Goal: Information Seeking & Learning: Learn about a topic

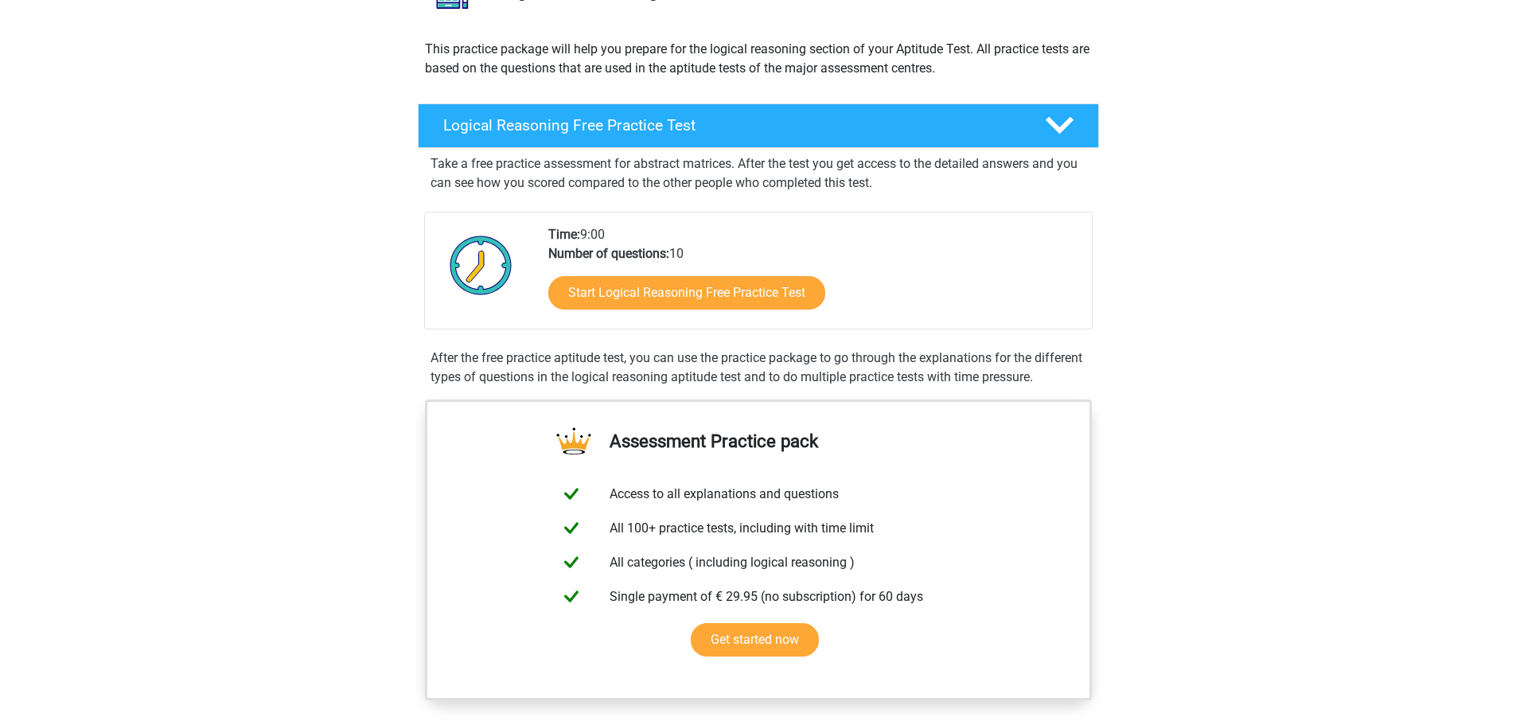
scroll to position [80, 0]
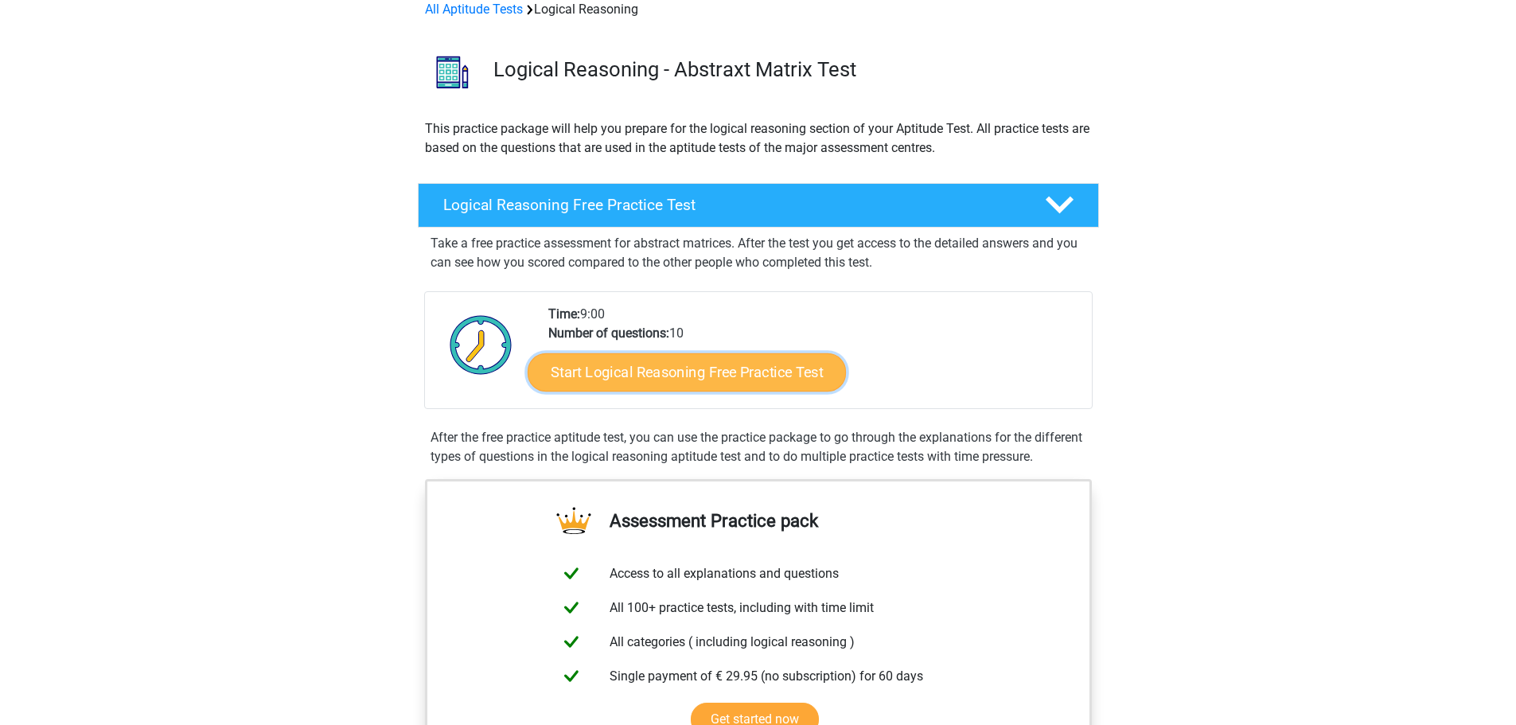
click at [723, 380] on link "Start Logical Reasoning Free Practice Test" at bounding box center [687, 372] width 318 height 38
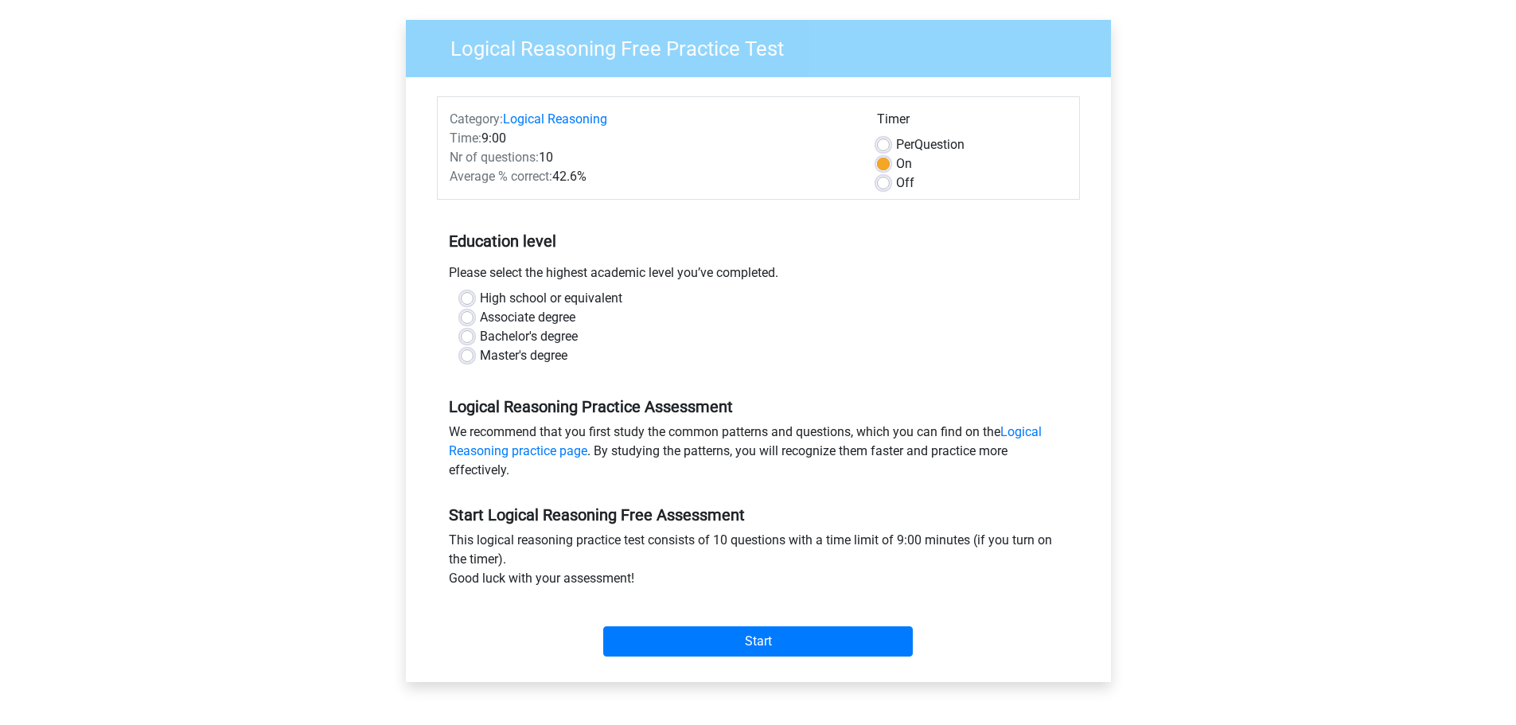
scroll to position [159, 0]
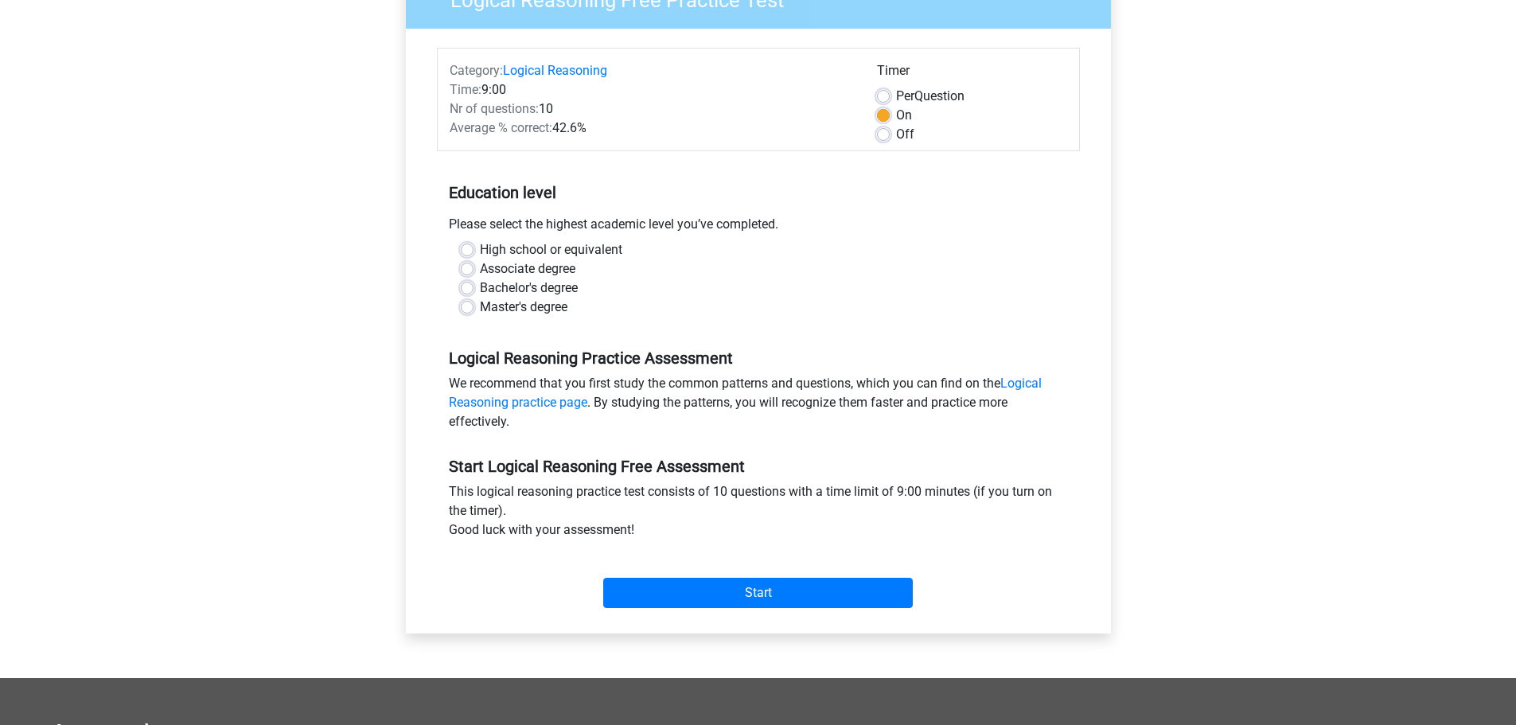
click at [480, 307] on label "Master's degree" at bounding box center [524, 307] width 88 height 19
click at [464, 307] on input "Master's degree" at bounding box center [467, 306] width 13 height 16
radio input "true"
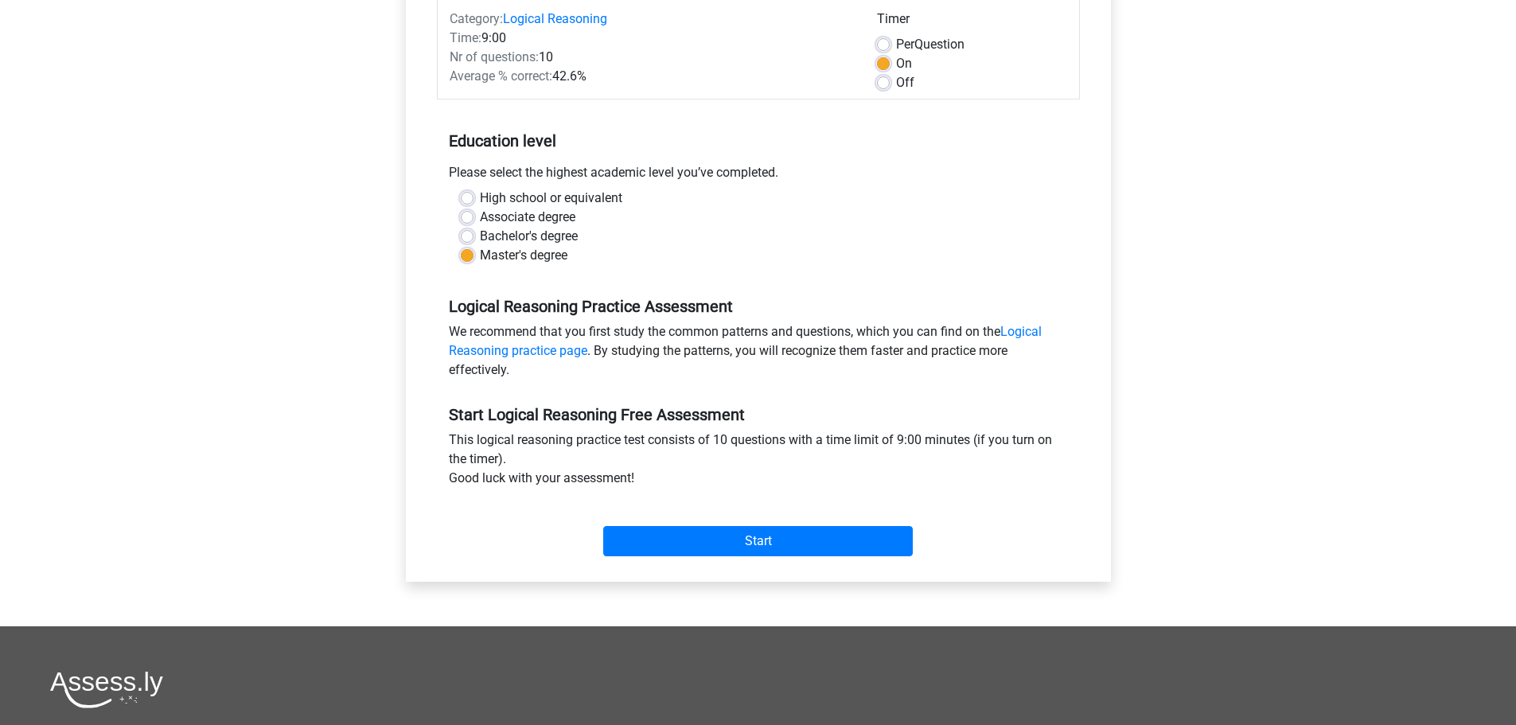
scroll to position [239, 0]
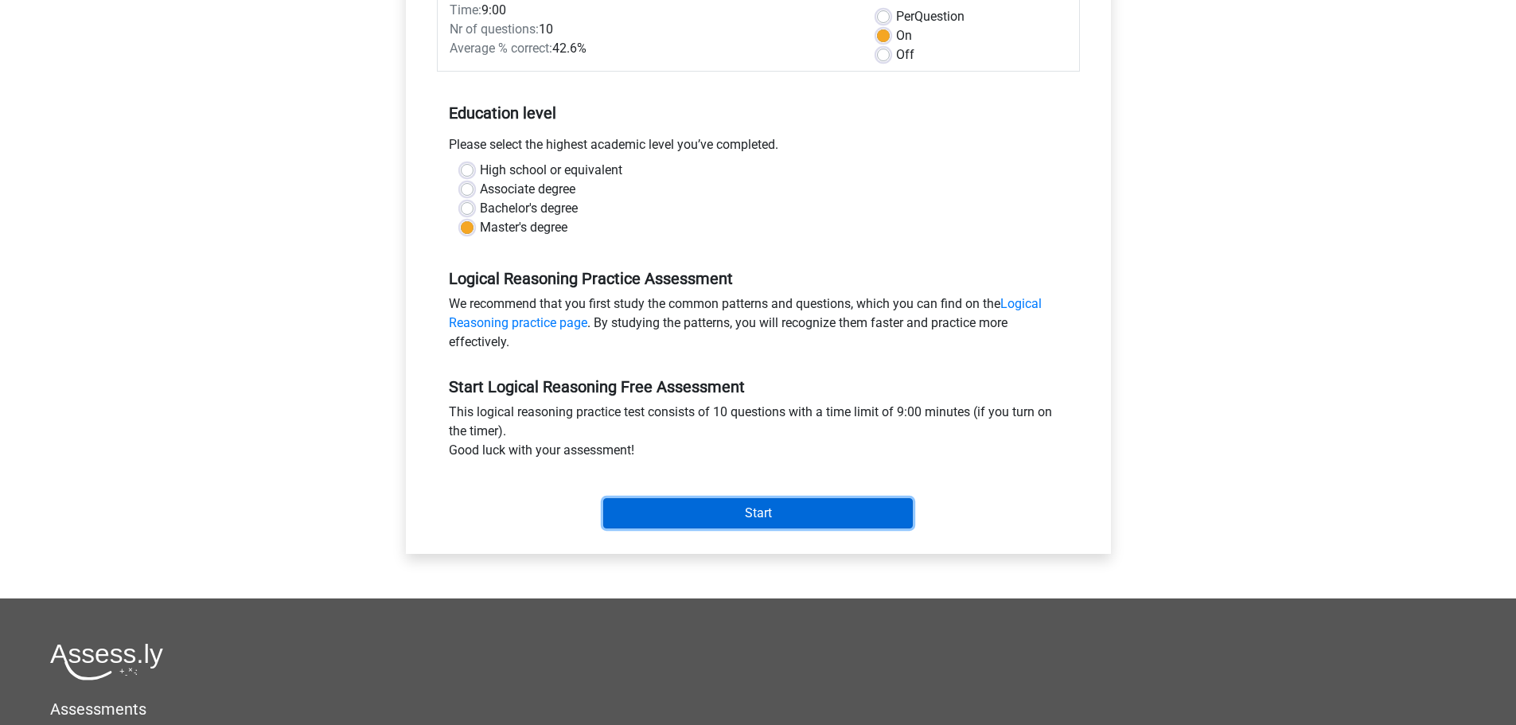
click at [807, 514] on input "Start" at bounding box center [758, 513] width 310 height 30
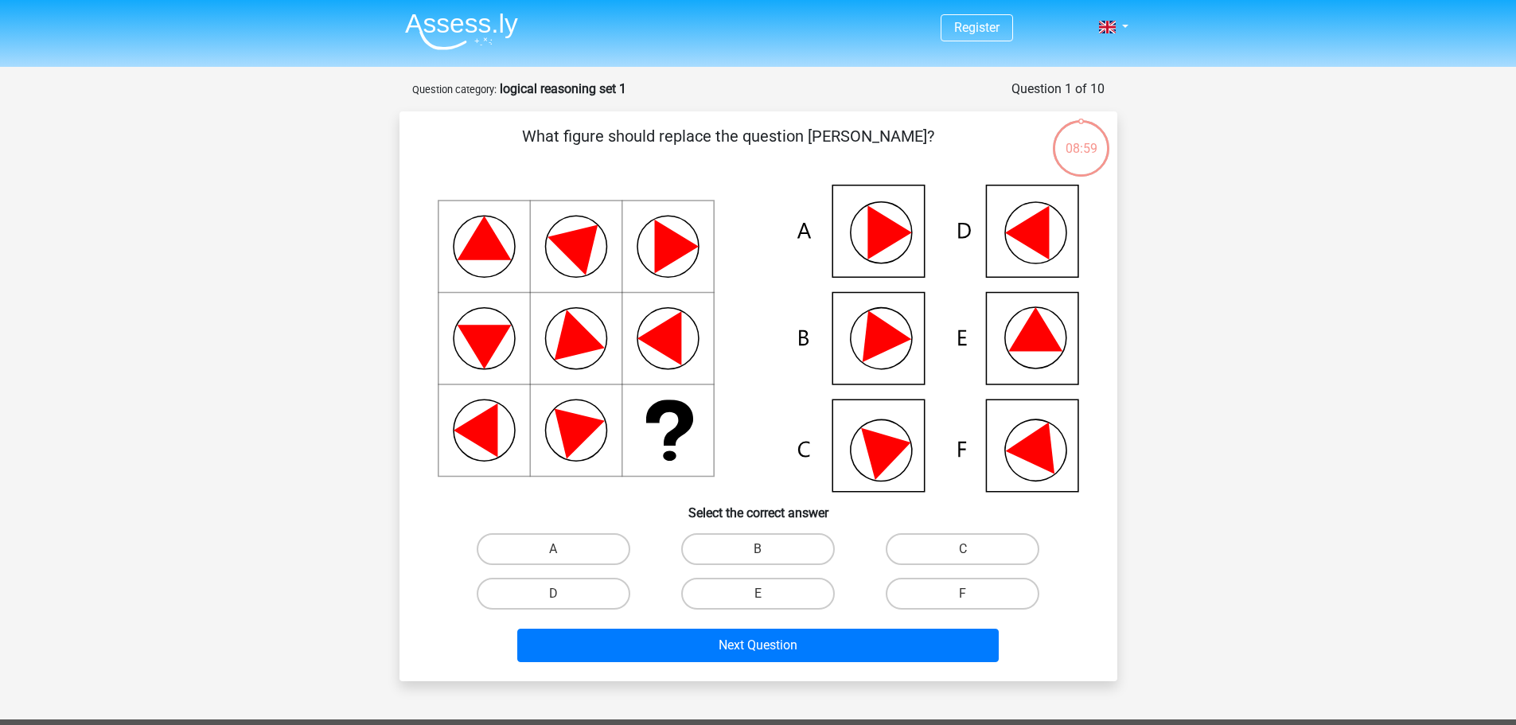
scroll to position [80, 0]
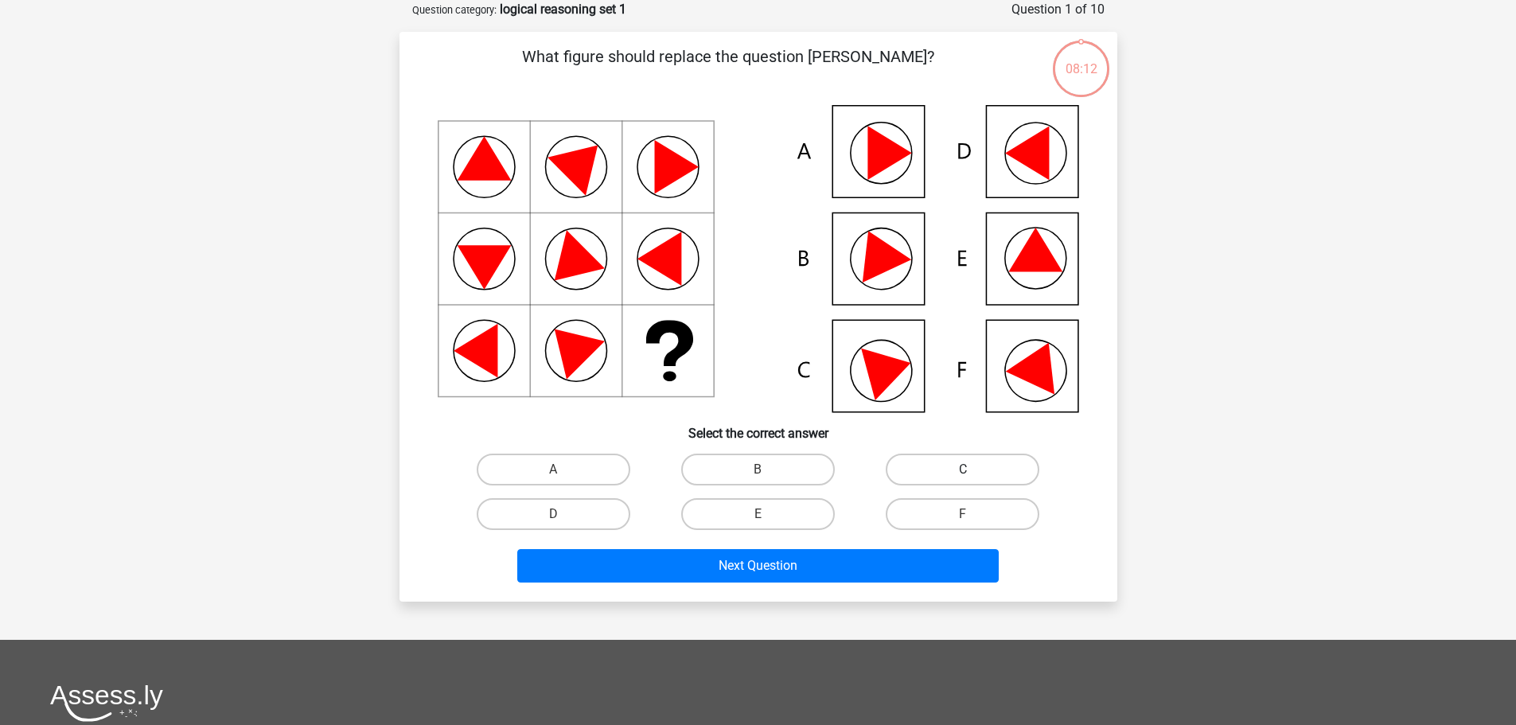
click at [957, 476] on label "C" at bounding box center [963, 470] width 154 height 32
click at [963, 476] on input "C" at bounding box center [968, 475] width 10 height 10
radio input "true"
click at [582, 467] on label "A" at bounding box center [554, 470] width 154 height 32
click at [563, 470] on input "A" at bounding box center [558, 475] width 10 height 10
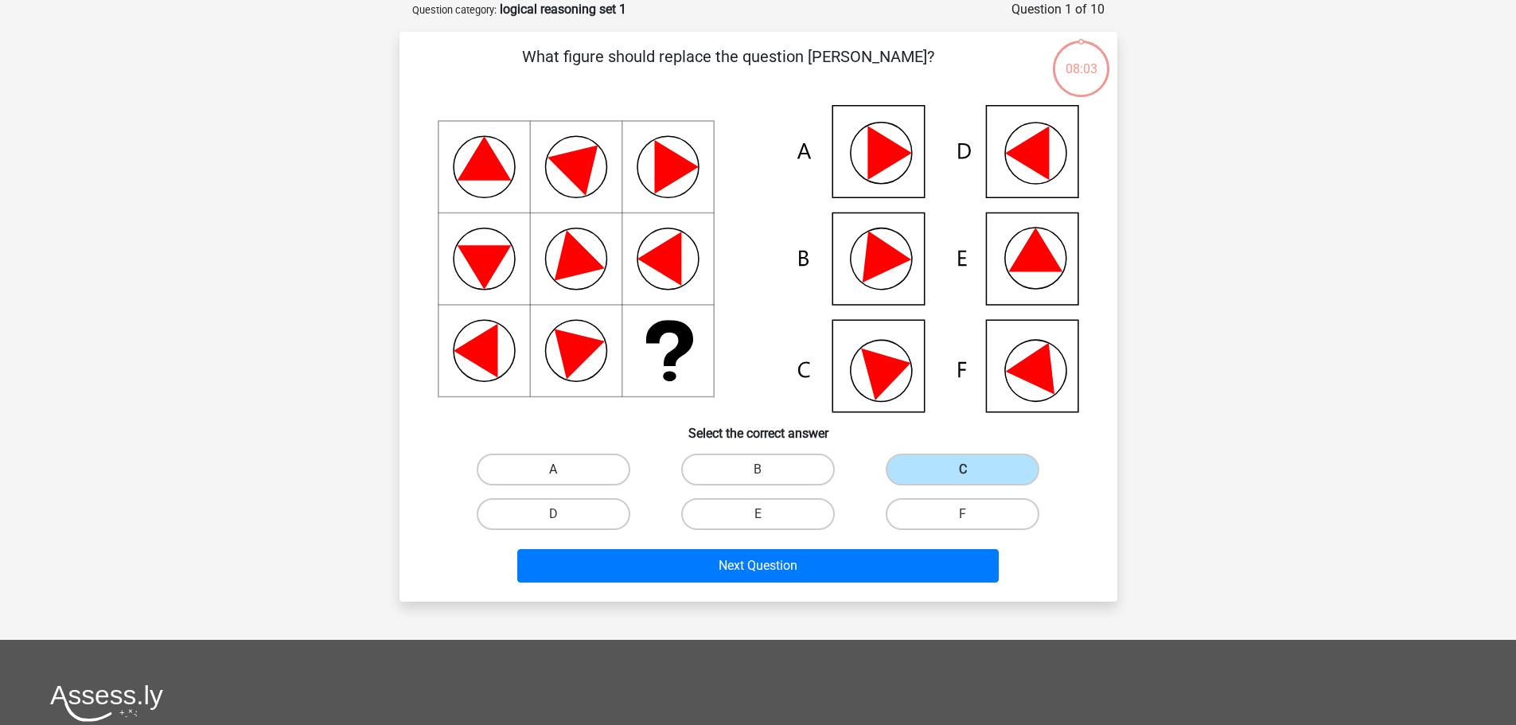
radio input "true"
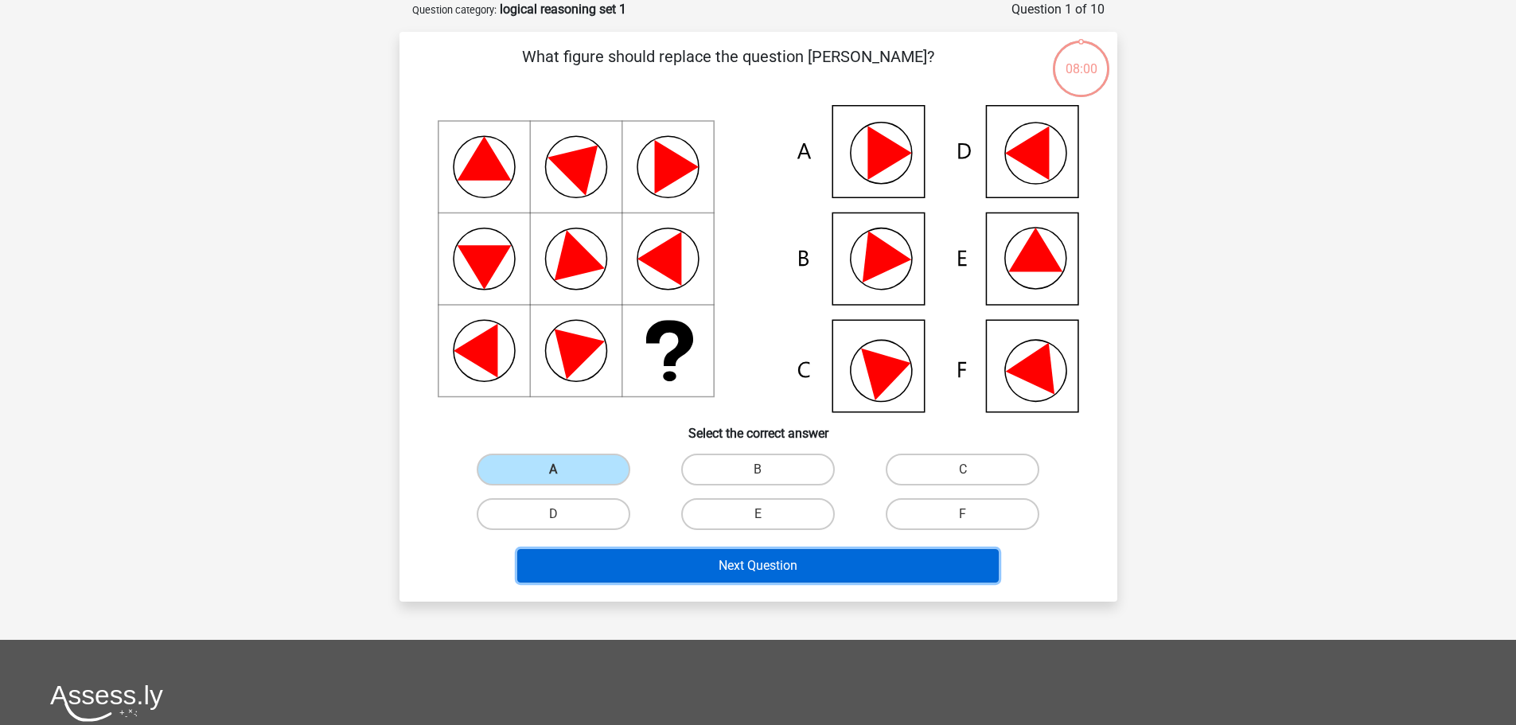
click at [785, 559] on button "Next Question" at bounding box center [757, 565] width 481 height 33
